Goal: Navigation & Orientation: Find specific page/section

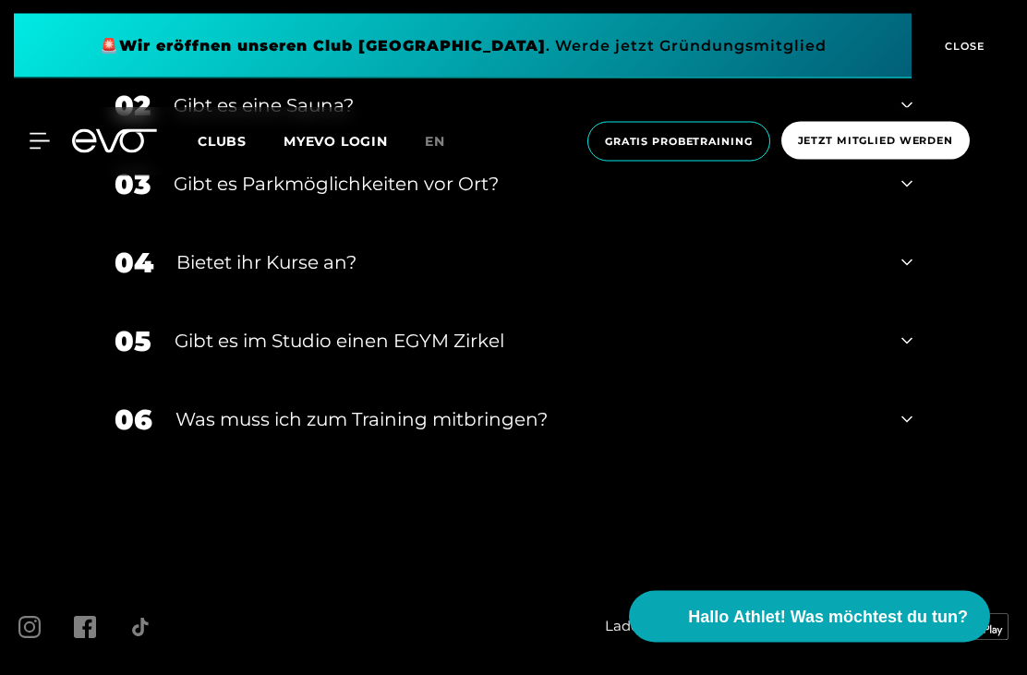
scroll to position [5633, 0]
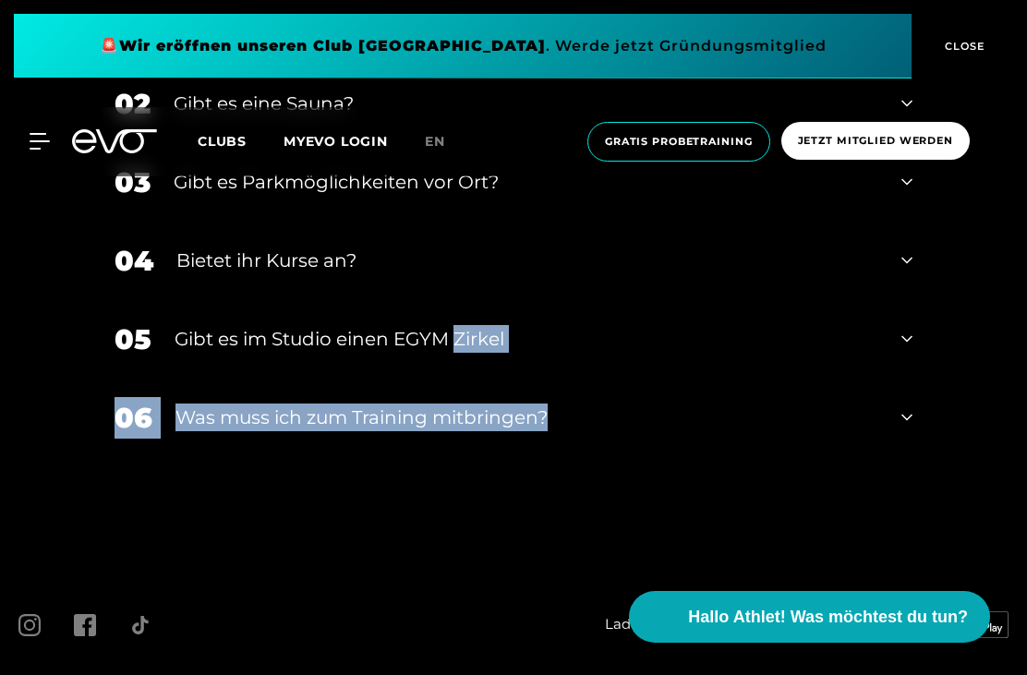
click at [989, 549] on div "FAQ FAQS ZU UNSEREM CLUB IN [GEOGRAPHIC_DATA] LE FLAIR Du hast Fragen zu unsere…" at bounding box center [513, 79] width 1027 height 942
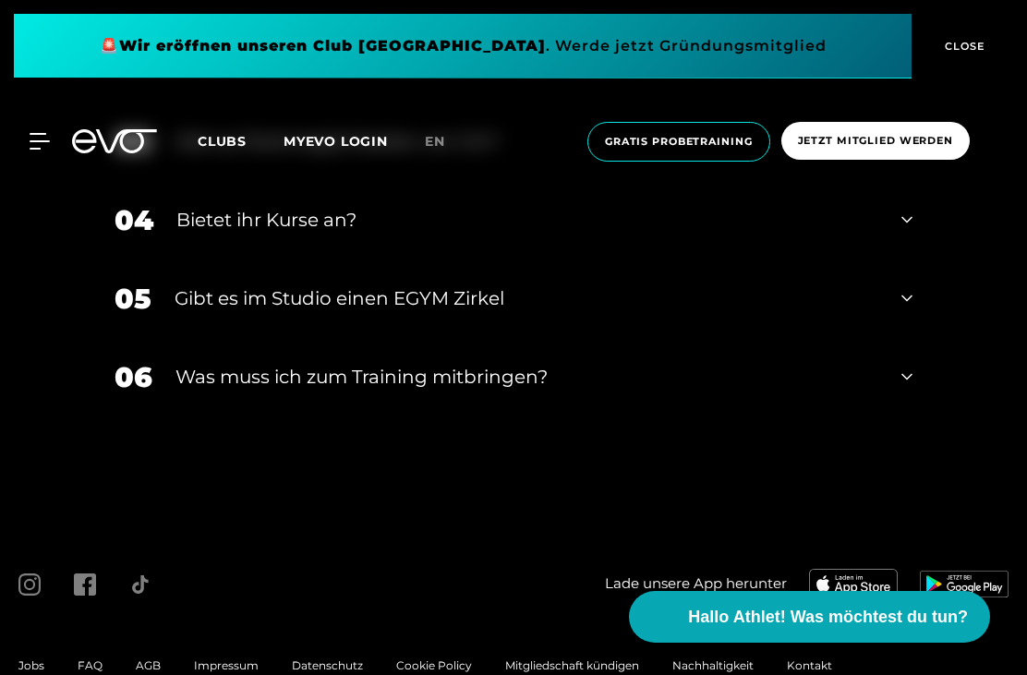
scroll to position [5793, 0]
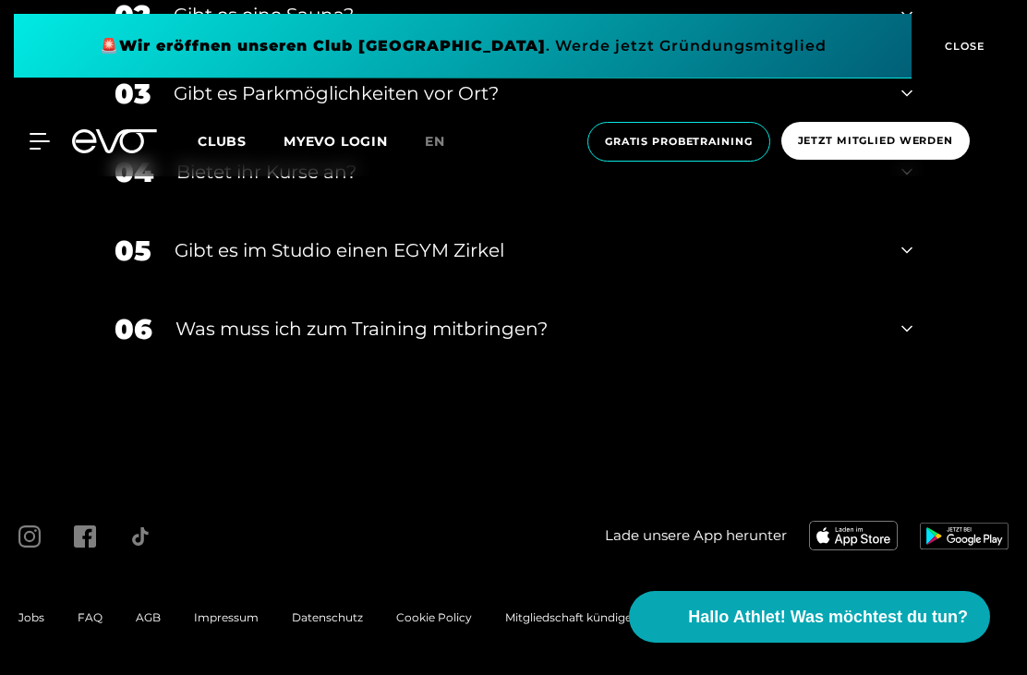
click at [233, 624] on span "Impressum" at bounding box center [226, 617] width 65 height 14
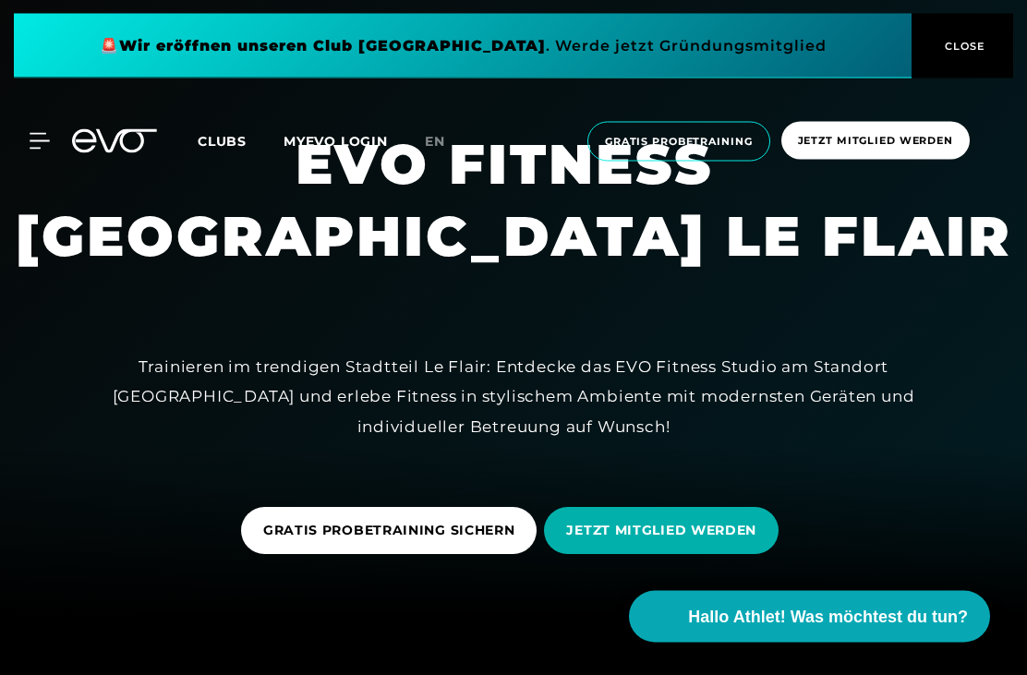
scroll to position [61, 0]
click at [906, 630] on span "Hallo Athlet! Was möchtest du tun?" at bounding box center [828, 617] width 280 height 25
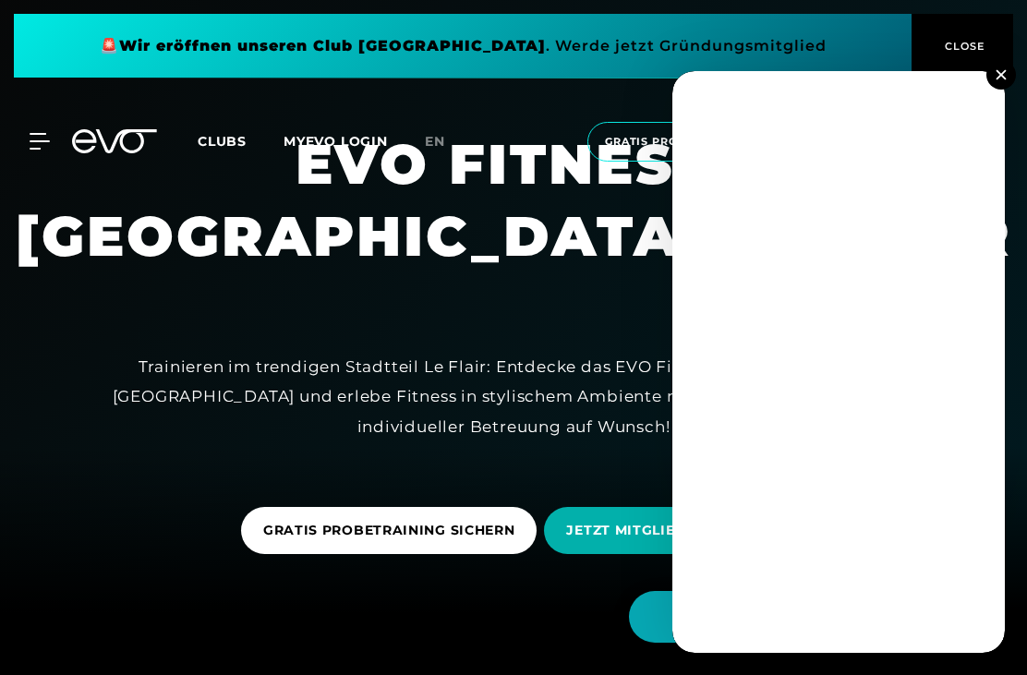
click at [1000, 79] on img at bounding box center [1000, 74] width 10 height 10
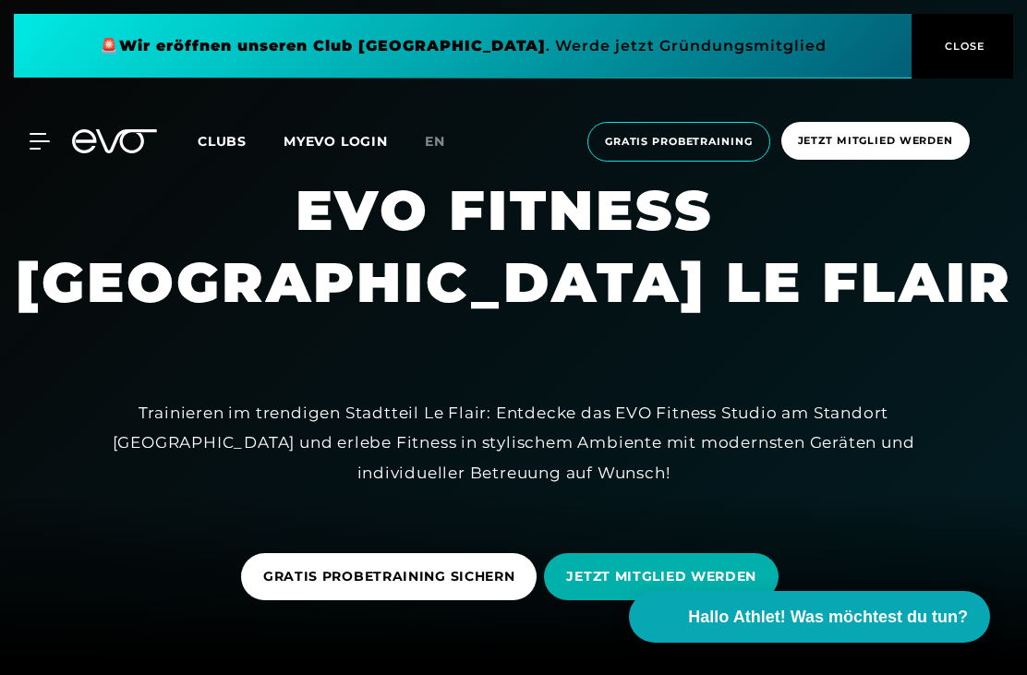
scroll to position [0, 0]
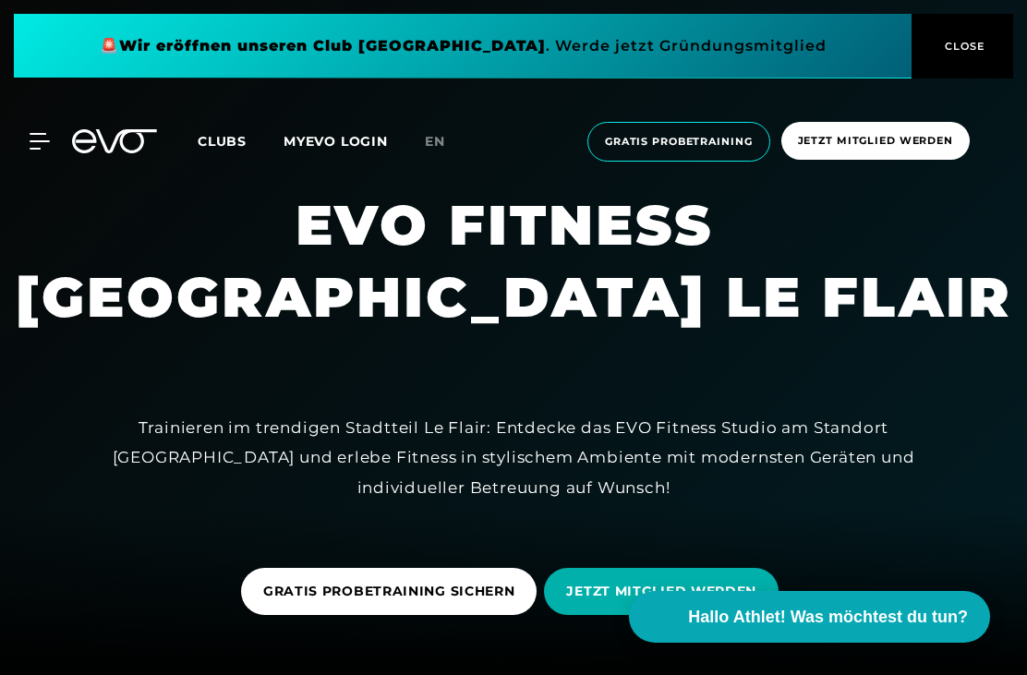
click at [229, 144] on span "Clubs" at bounding box center [222, 141] width 49 height 17
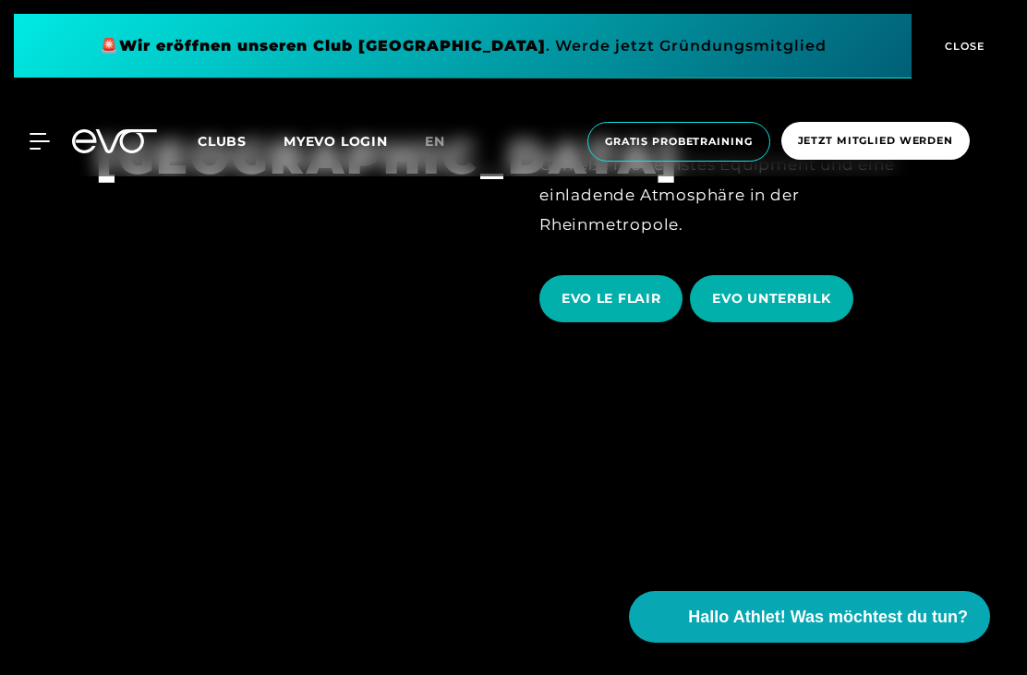
scroll to position [3054, 0]
click at [792, 309] on span "EVO UNTERBILK" at bounding box center [771, 299] width 118 height 19
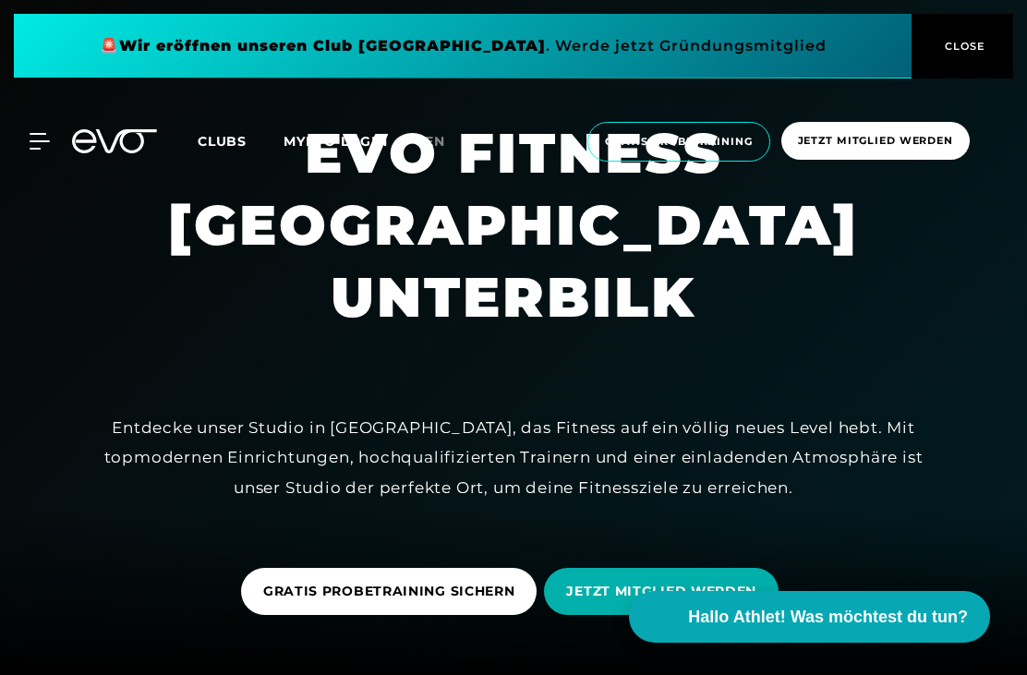
click at [708, 333] on h1 "EVO FITNESS [GEOGRAPHIC_DATA] UNTERBILK" at bounding box center [513, 225] width 997 height 216
click at [37, 135] on icon at bounding box center [39, 141] width 19 height 15
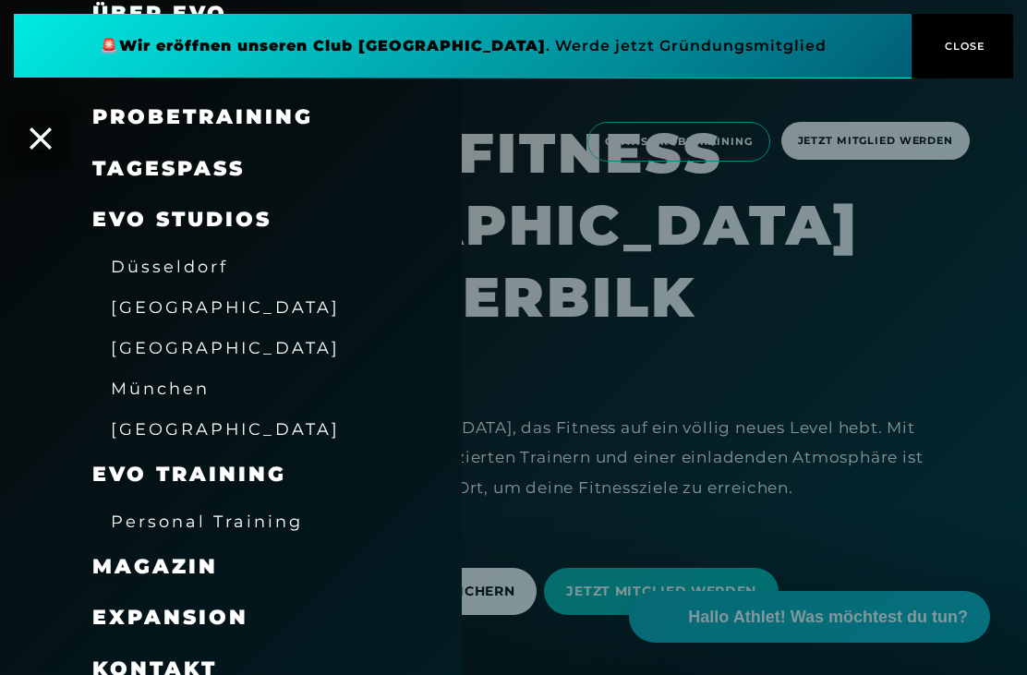
scroll to position [155, 0]
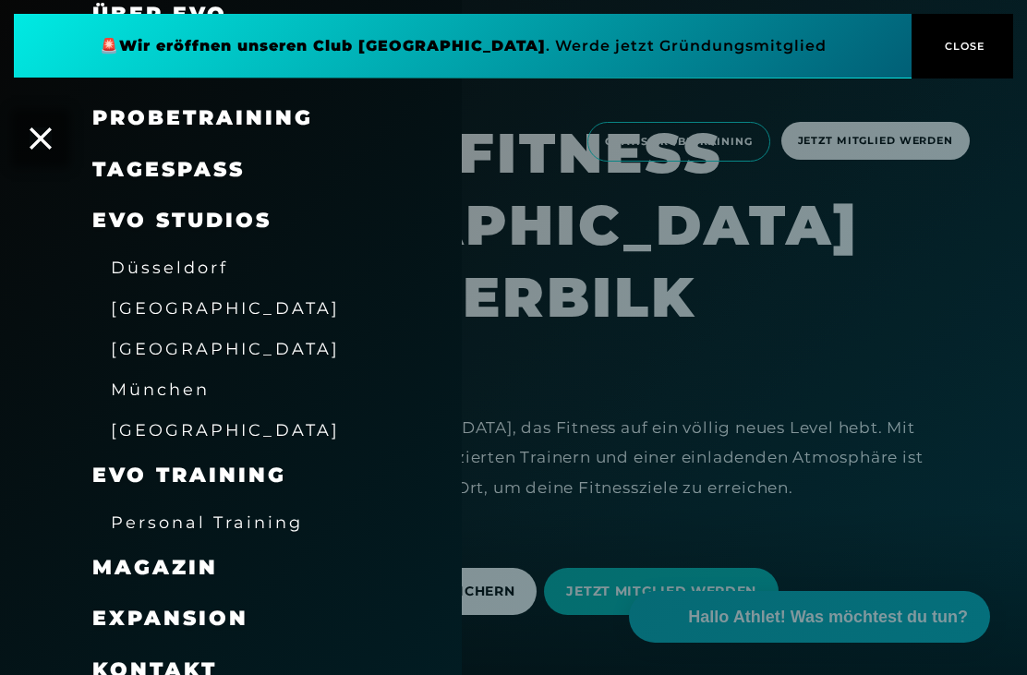
click at [122, 512] on span "Personal Training" at bounding box center [207, 521] width 192 height 19
